Goal: Transaction & Acquisition: Purchase product/service

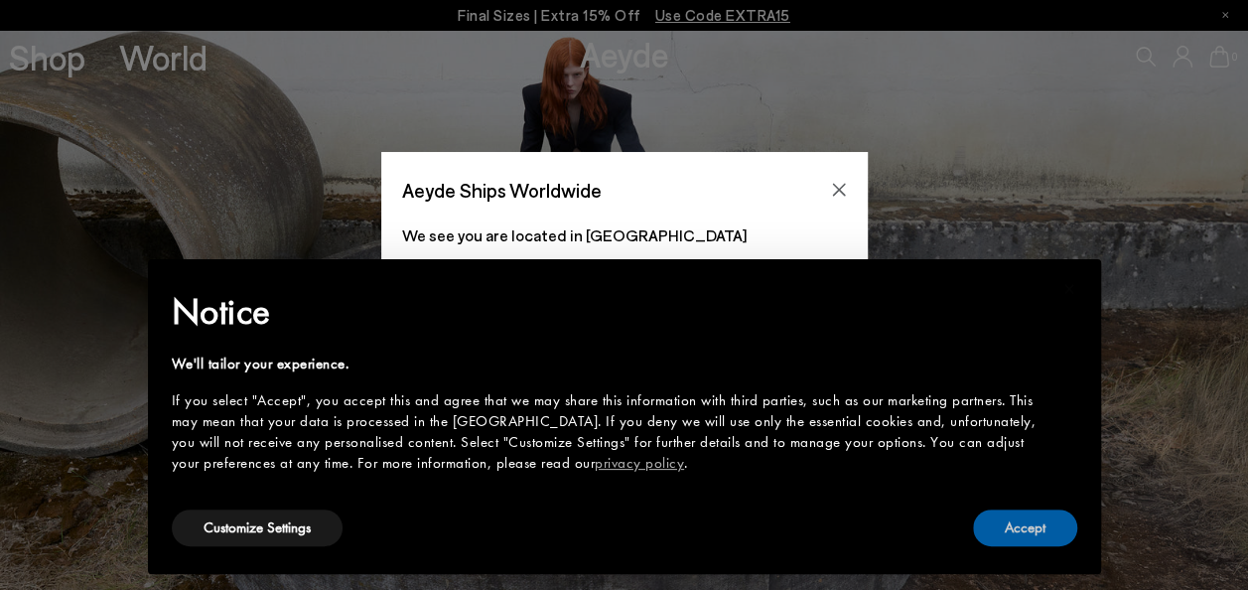
click at [1025, 520] on button "Accept" at bounding box center [1025, 527] width 104 height 37
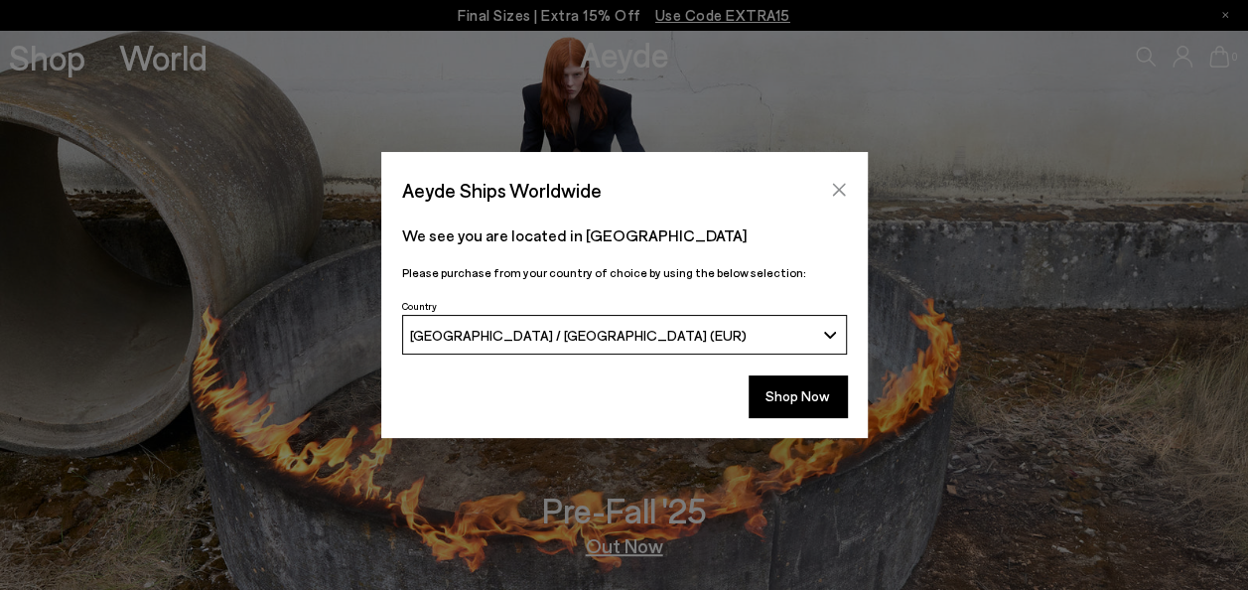
click at [839, 191] on icon "Close" at bounding box center [838, 190] width 13 height 13
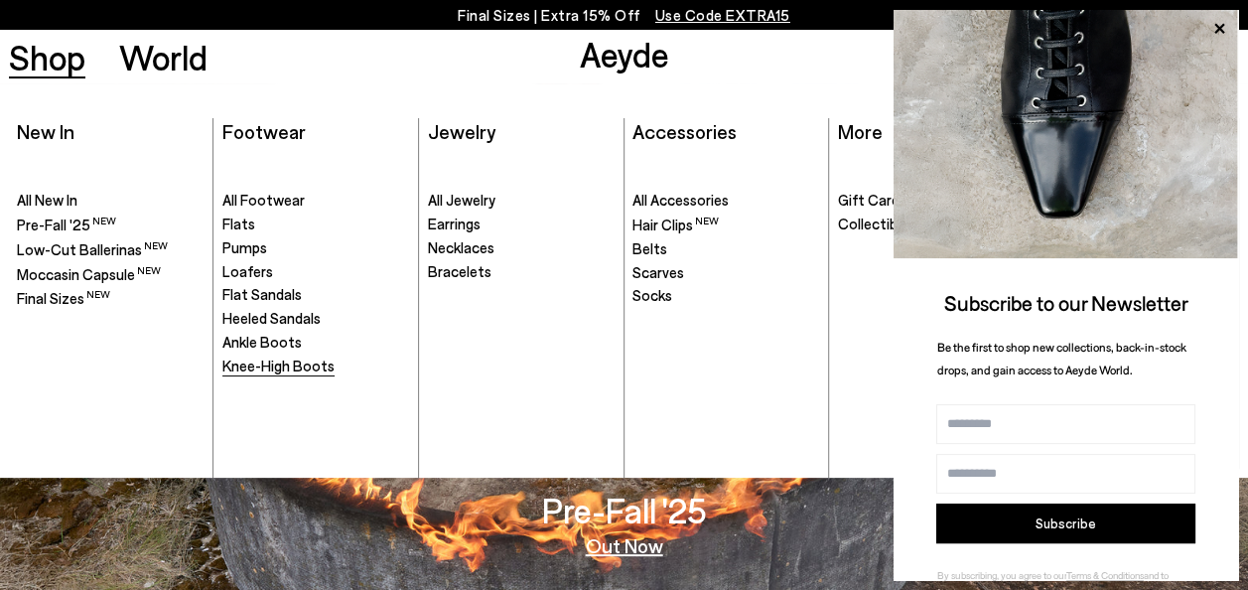
click at [255, 365] on span "Knee-High Boots" at bounding box center [278, 365] width 112 height 18
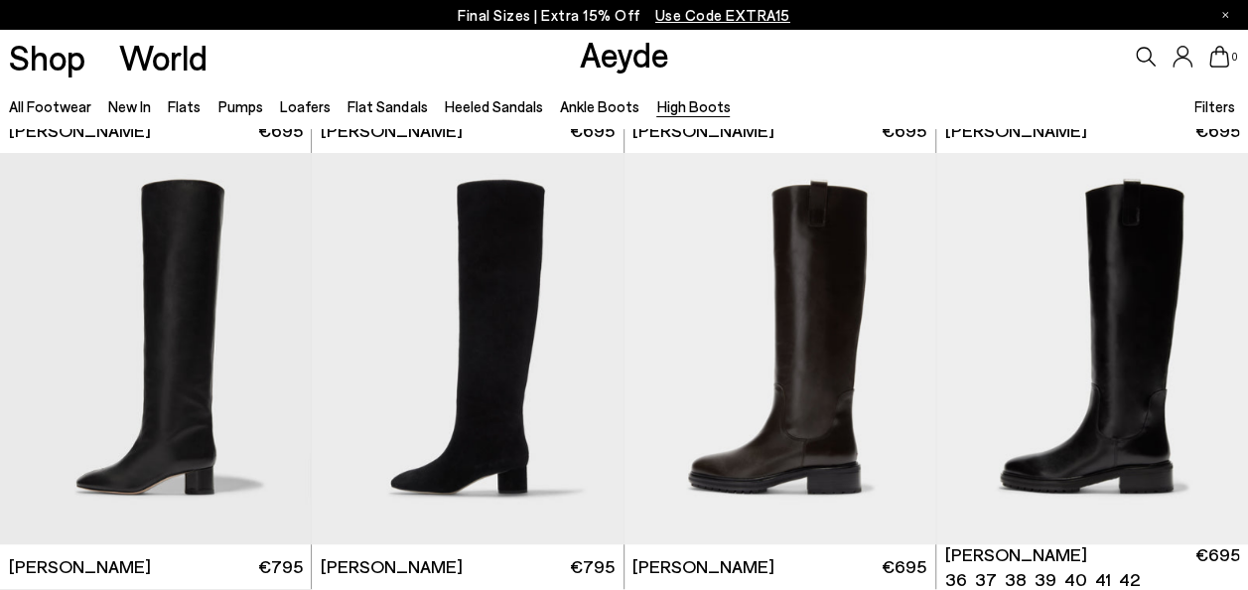
scroll to position [397, 0]
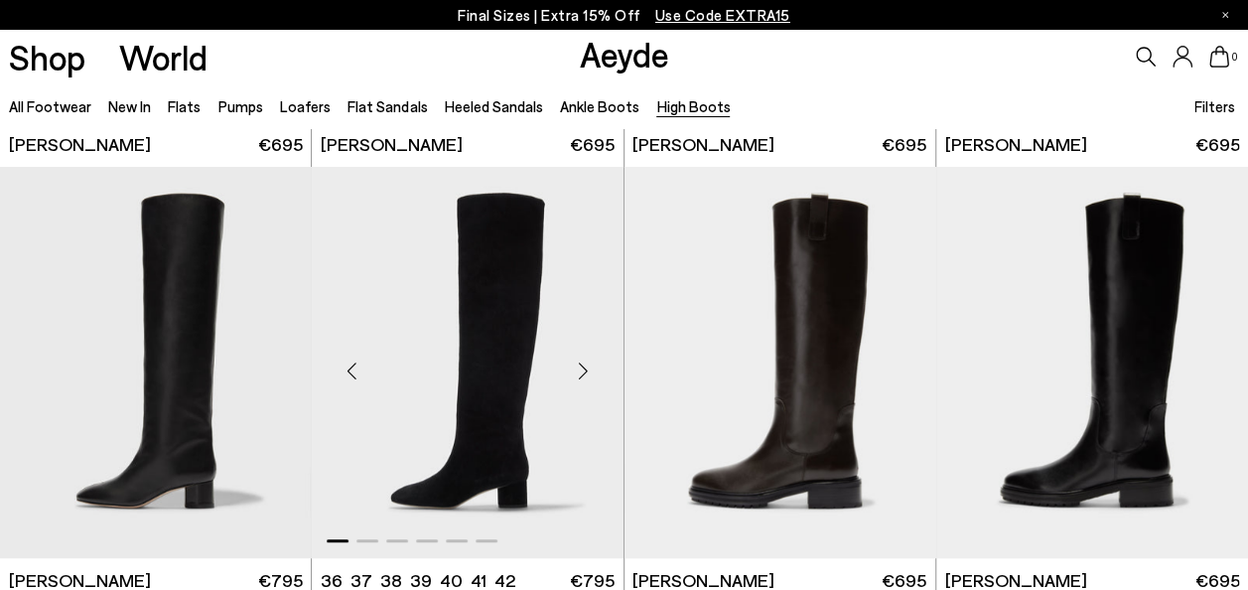
click at [475, 339] on img "1 / 6" at bounding box center [468, 362] width 312 height 391
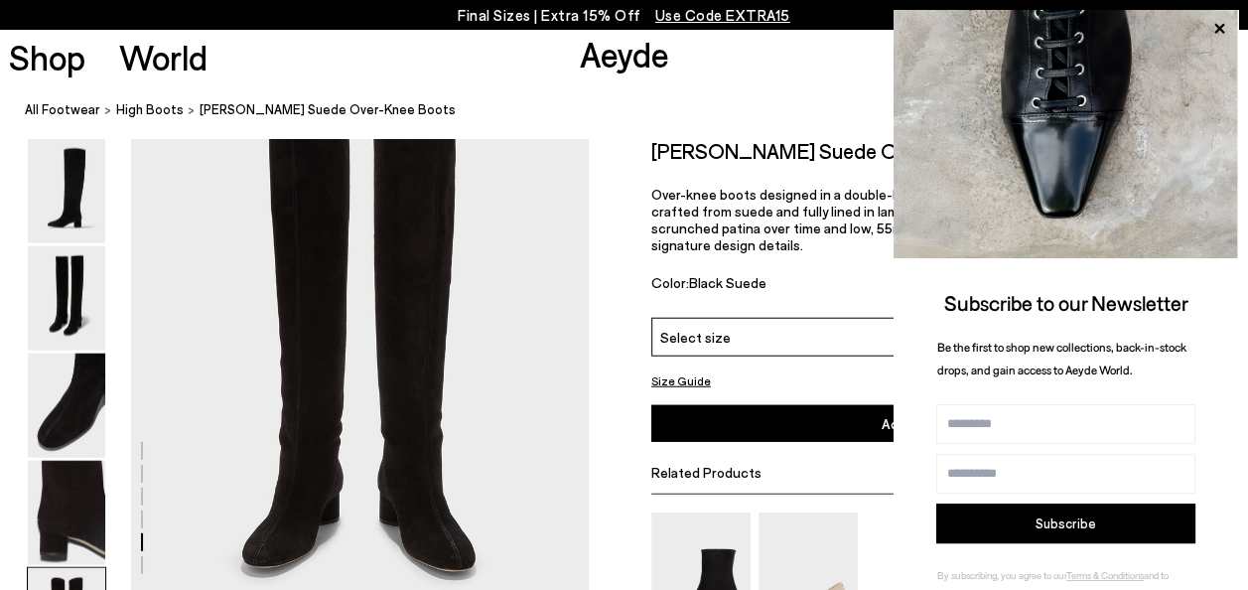
scroll to position [2382, 0]
